Goal: Check status: Check status

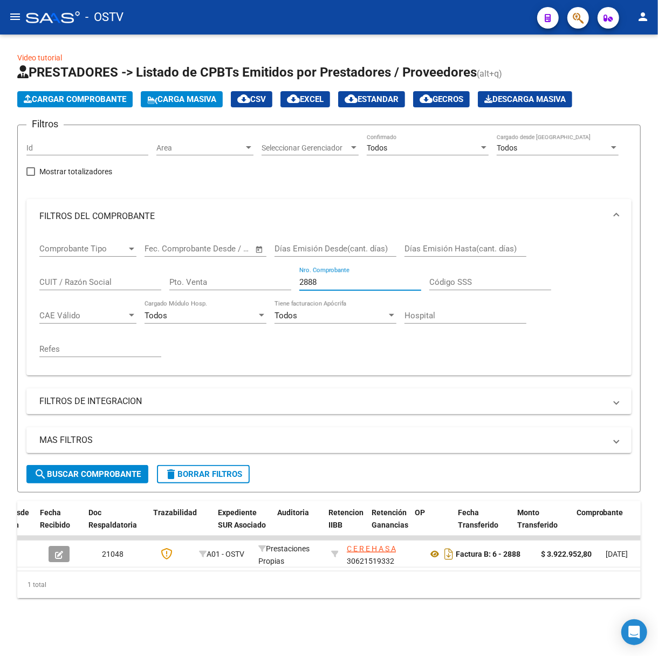
scroll to position [0, 663]
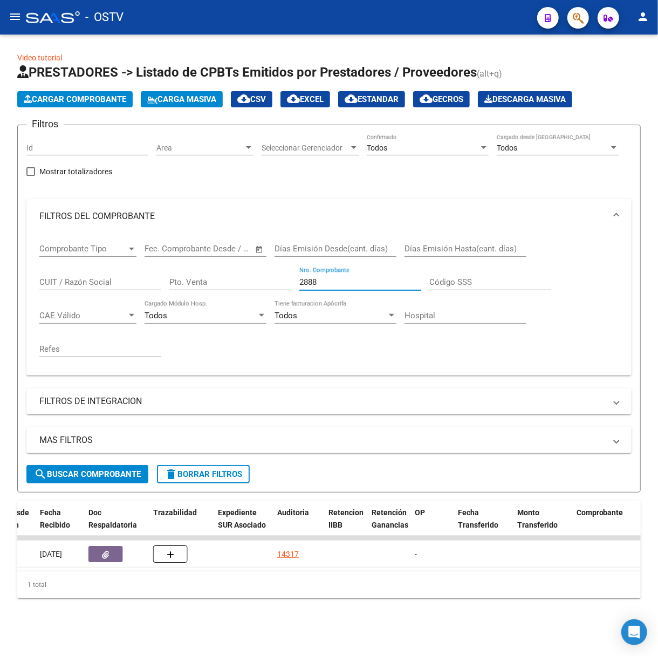
drag, startPoint x: 349, startPoint y: 285, endPoint x: 201, endPoint y: 273, distance: 148.4
click at [201, 273] on div "Comprobante Tipo Comprobante Tipo Fecha inicio – Fecha fin Fec. Comprobante Des…" at bounding box center [329, 300] width 580 height 133
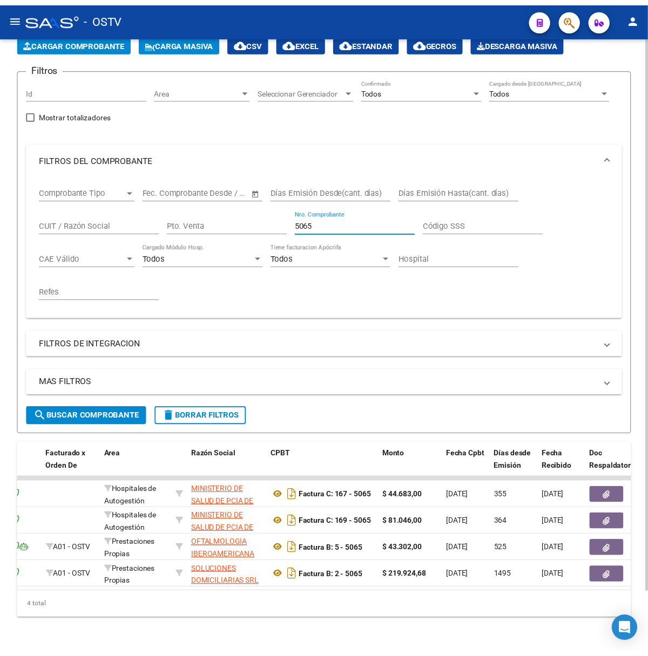
scroll to position [0, 0]
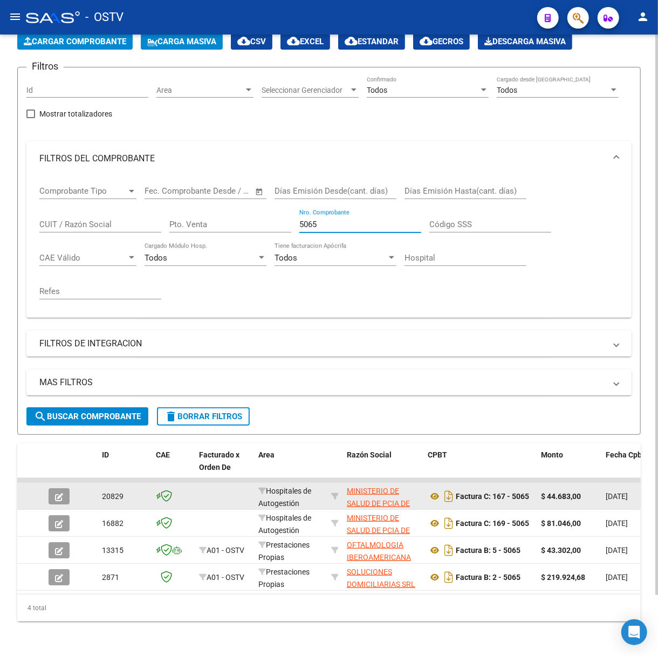
type input "5065"
click at [64, 488] on button "button" at bounding box center [59, 496] width 21 height 16
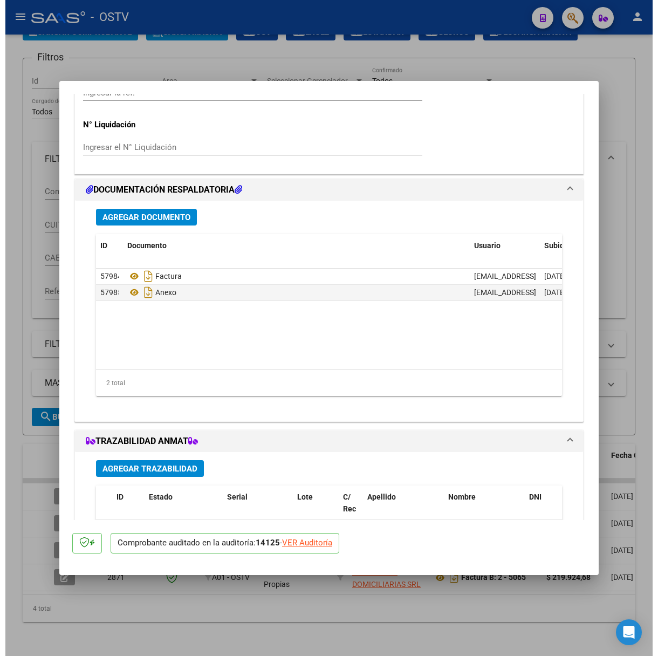
scroll to position [746, 0]
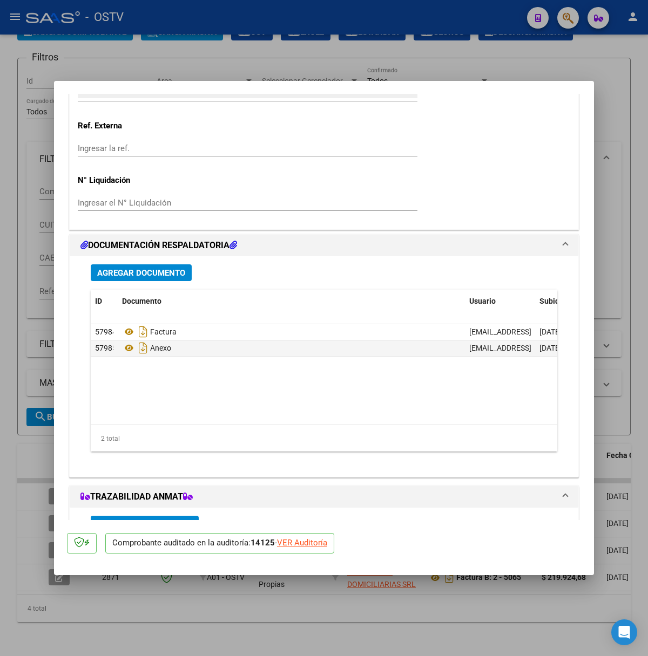
click at [442, 40] on div at bounding box center [324, 328] width 648 height 656
type input "$ 0,00"
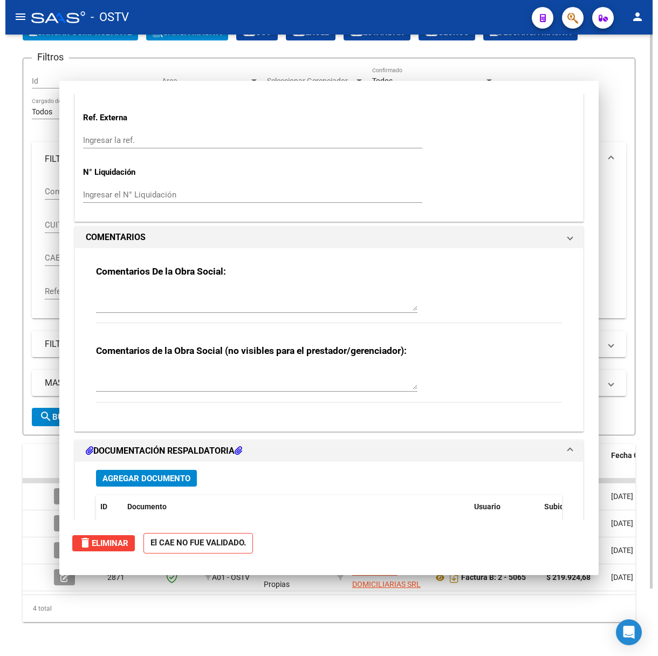
scroll to position [0, 0]
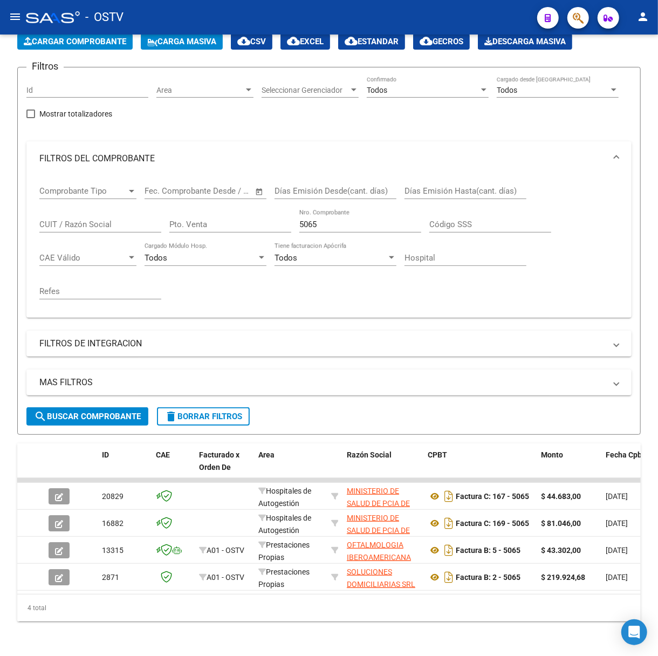
click at [15, 21] on mat-icon "menu" at bounding box center [15, 16] width 13 height 13
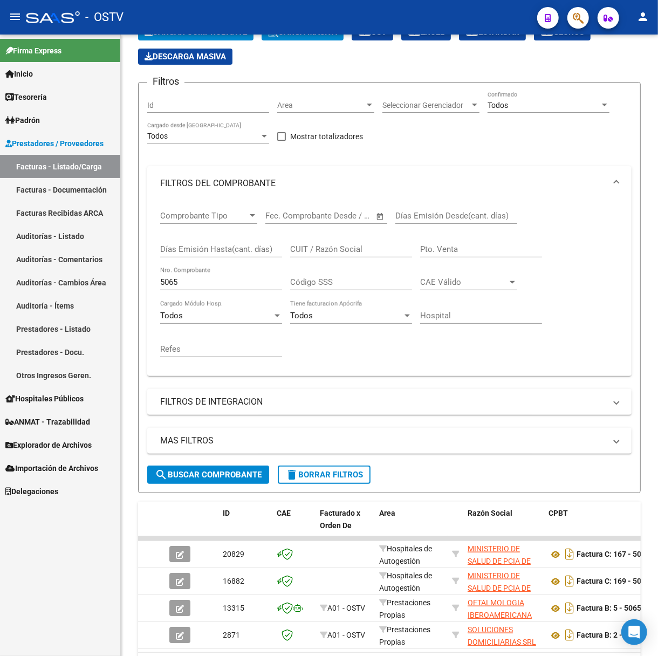
click at [47, 125] on link "Padrón" at bounding box center [60, 119] width 120 height 23
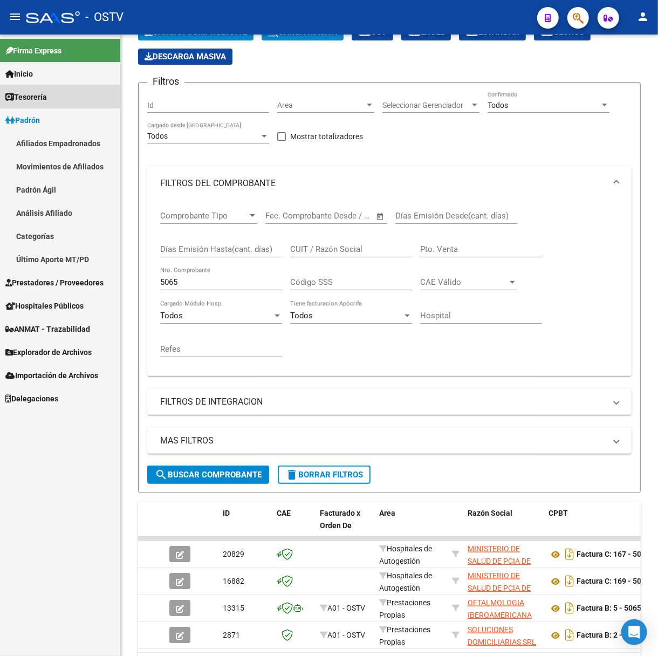
click at [35, 96] on span "Tesorería" at bounding box center [26, 97] width 42 height 12
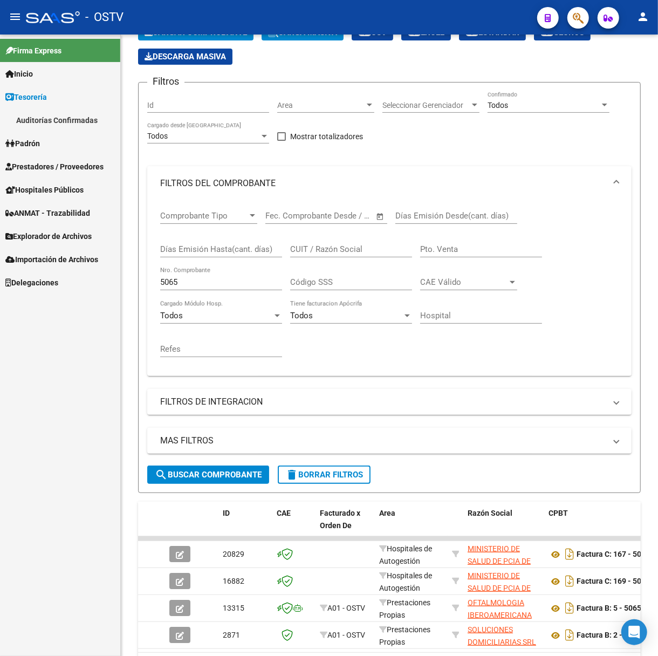
click at [52, 116] on link "Auditorías Confirmadas" at bounding box center [60, 119] width 120 height 23
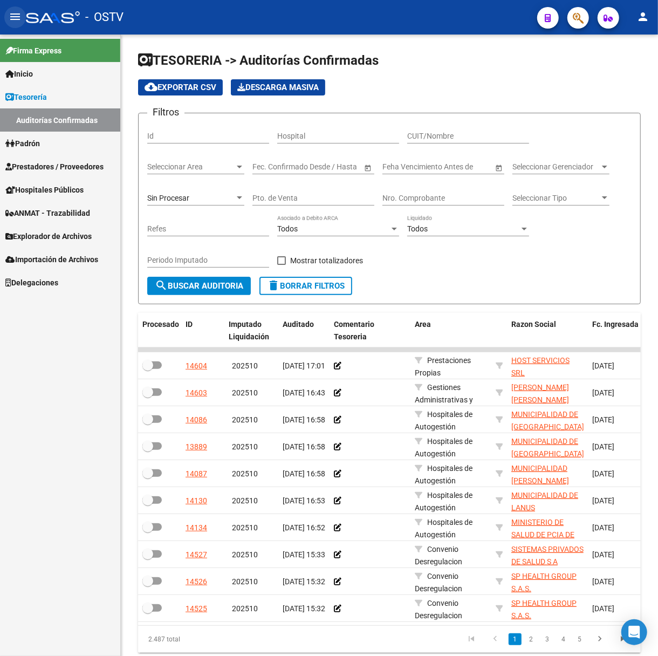
click at [9, 19] on mat-icon "menu" at bounding box center [15, 16] width 13 height 13
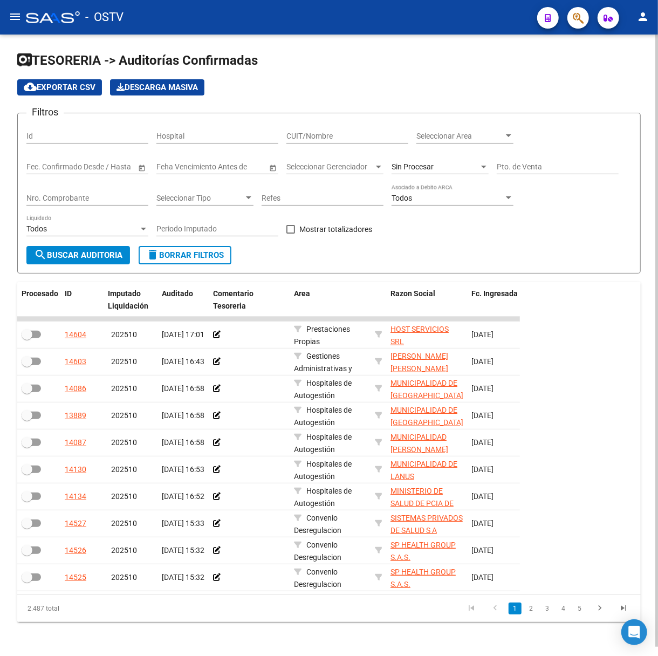
click at [437, 171] on div "Sin Procesar" at bounding box center [440, 164] width 97 height 22
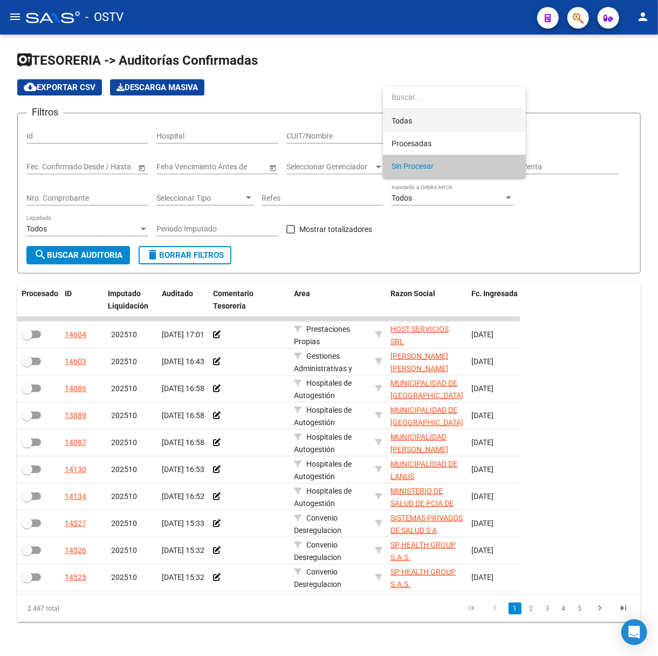
click at [411, 117] on span "Todas" at bounding box center [455, 121] width 126 height 23
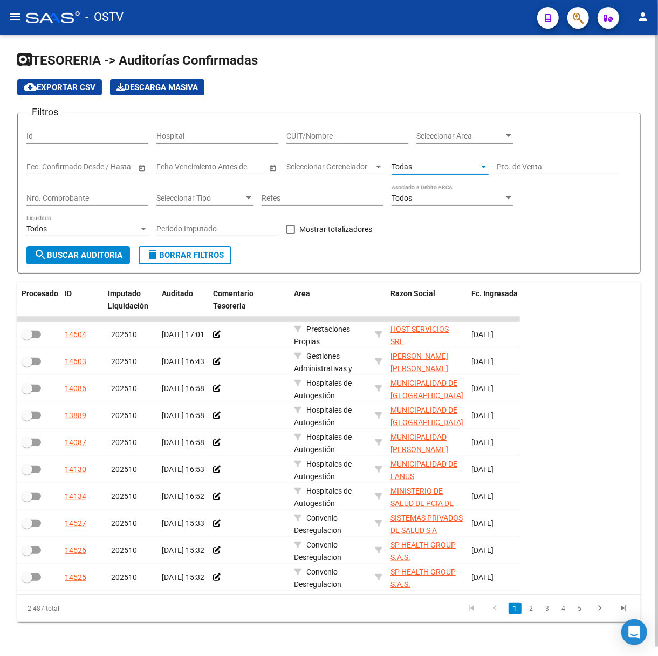
click at [537, 171] on div "Pto. de Venta" at bounding box center [558, 164] width 122 height 22
type input "167"
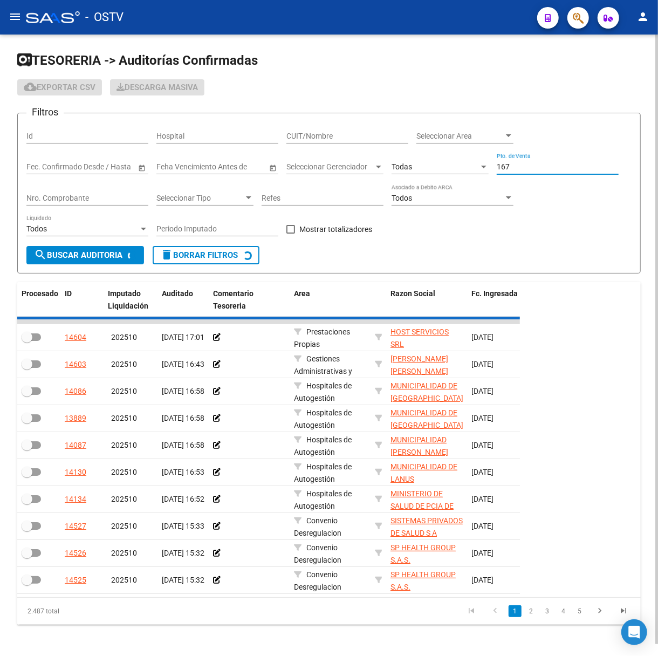
checkbox input "true"
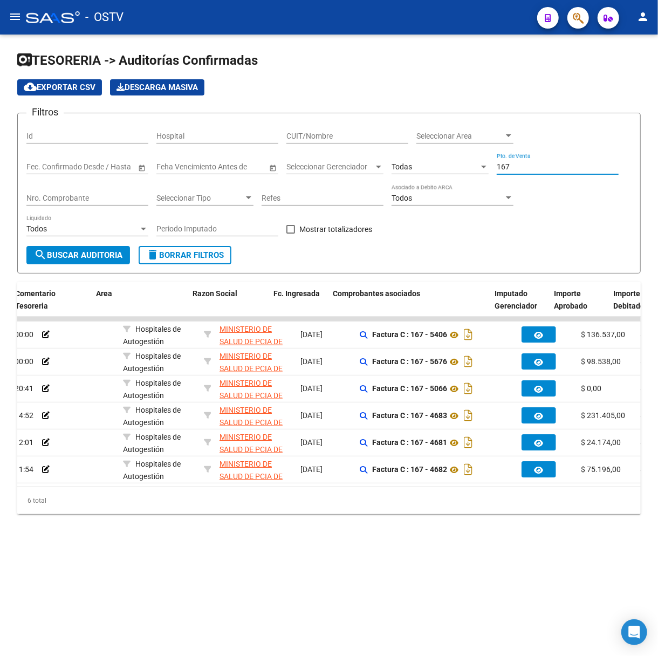
scroll to position [0, 198]
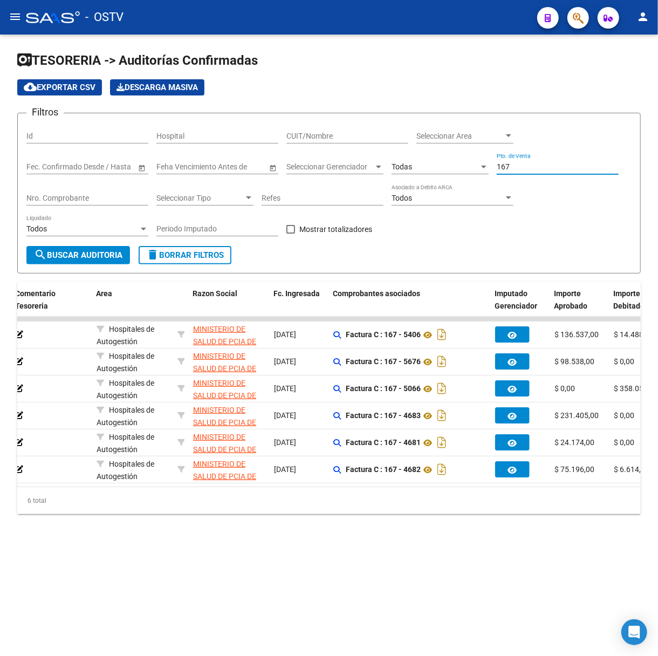
type input "167"
